Goal: Complete application form: Complete application form

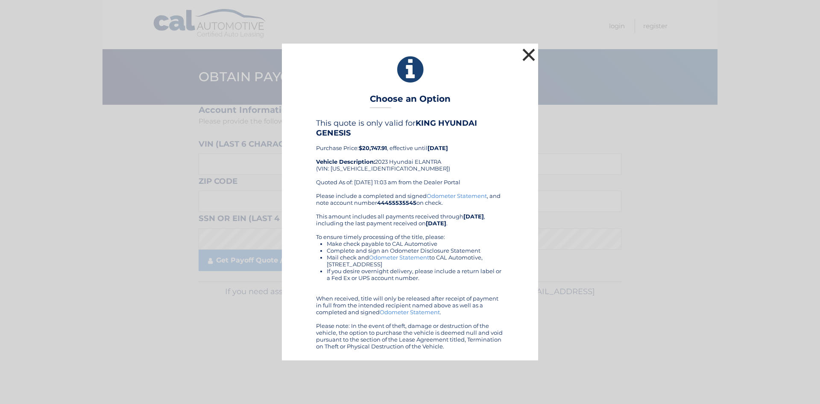
click at [529, 53] on button "×" at bounding box center [528, 54] width 17 height 17
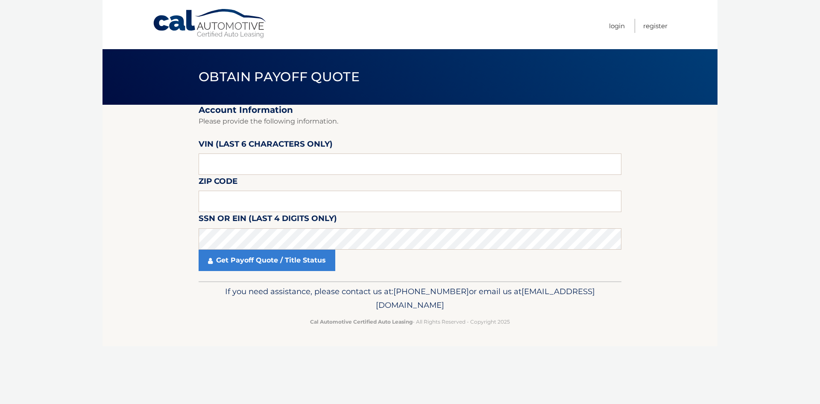
drag, startPoint x: 229, startPoint y: 22, endPoint x: 233, endPoint y: 18, distance: 4.8
click at [228, 21] on link "Cal Automotive" at bounding box center [210, 24] width 115 height 30
click at [253, 161] on input "text" at bounding box center [410, 163] width 423 height 21
drag, startPoint x: 189, startPoint y: 169, endPoint x: 183, endPoint y: 169, distance: 6.0
click at [183, 169] on section "Account Information Please provide the following information. VIN (last 6 chara…" at bounding box center [410, 193] width 615 height 176
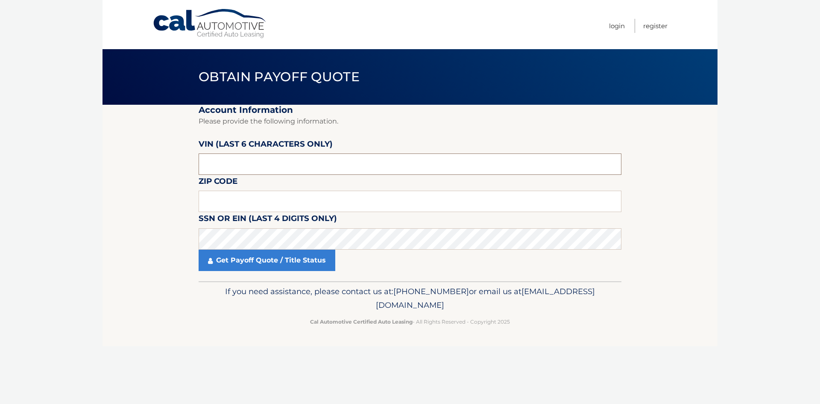
paste input "PU4236"
drag, startPoint x: 236, startPoint y: 165, endPoint x: 167, endPoint y: 167, distance: 69.7
click at [171, 164] on section "Account Information Please provide the following information. VIN (last 6 chara…" at bounding box center [410, 193] width 615 height 176
paste input "423648"
type input "423648"
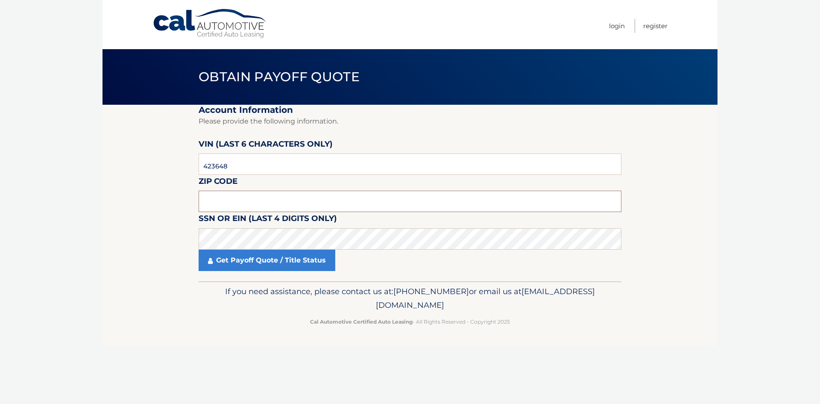
click at [210, 203] on input "text" at bounding box center [410, 201] width 423 height 21
click at [219, 200] on input "text" at bounding box center [410, 201] width 423 height 21
type input "33433"
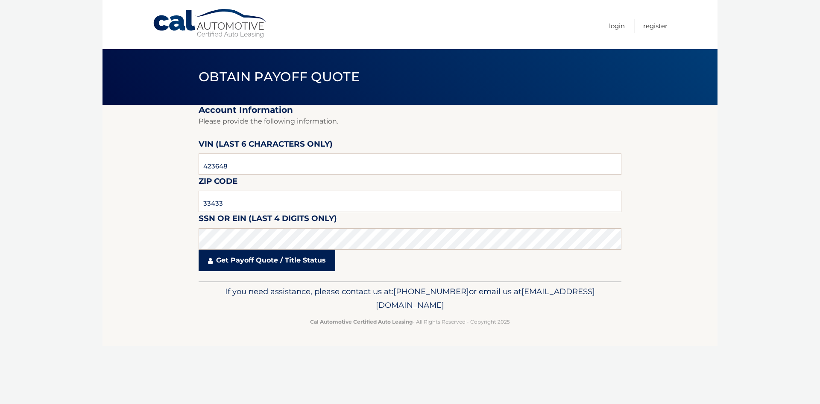
click at [247, 266] on link "Get Payoff Quote / Title Status" at bounding box center [267, 260] width 137 height 21
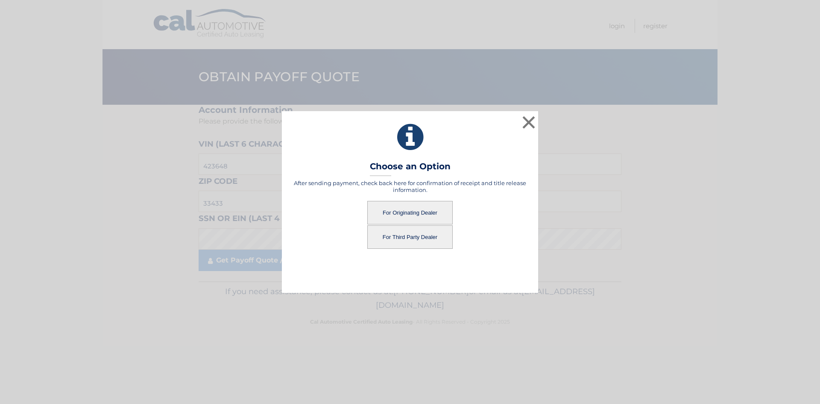
click at [405, 213] on button "For Originating Dealer" at bounding box center [409, 213] width 85 height 24
click at [423, 212] on button "For Originating Dealer" at bounding box center [409, 213] width 85 height 24
